Goal: Find specific page/section: Find specific page/section

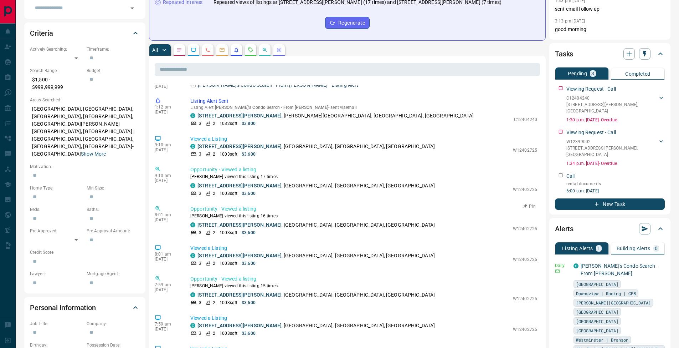
scroll to position [730, 0]
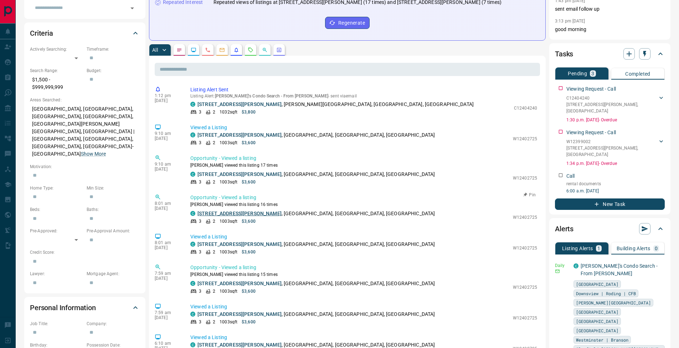
click at [245, 215] on link "[STREET_ADDRESS][PERSON_NAME]" at bounding box center [239, 213] width 84 height 6
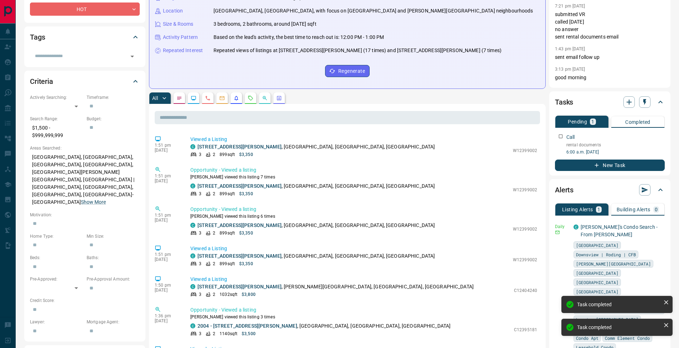
scroll to position [0, 0]
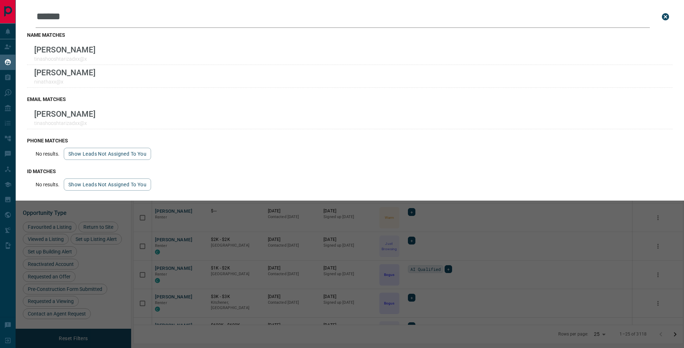
scroll to position [278, 544]
